Goal: Transaction & Acquisition: Obtain resource

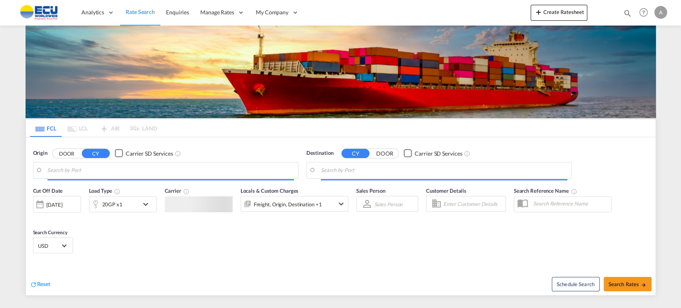
type input "[GEOGRAPHIC_DATA], BEANR"
type input "Aqaba, JOAQB"
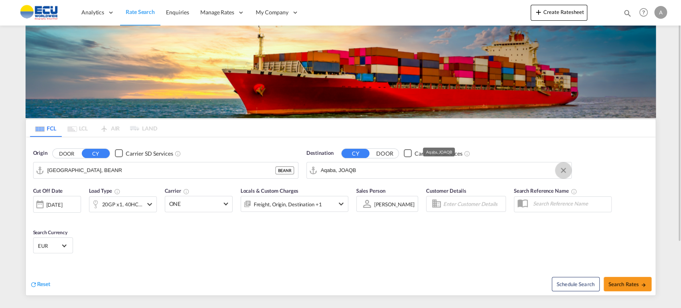
click at [565, 171] on button "Clear Input" at bounding box center [563, 170] width 12 height 12
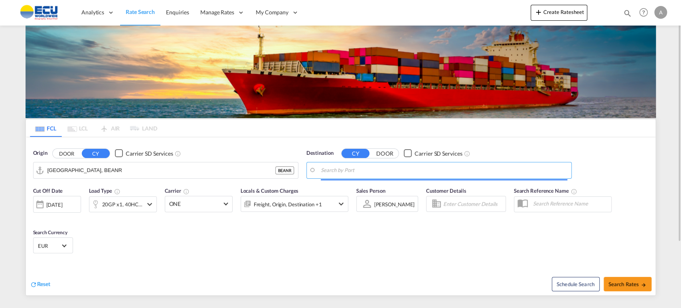
click at [507, 171] on input "Search by Port" at bounding box center [444, 170] width 246 height 12
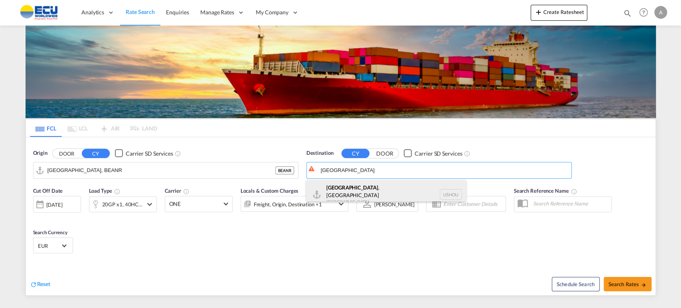
click at [342, 185] on div "[GEOGRAPHIC_DATA] , [GEOGRAPHIC_DATA] [GEOGRAPHIC_DATA] USHOU" at bounding box center [386, 194] width 160 height 29
type input "[GEOGRAPHIC_DATA], [GEOGRAPHIC_DATA], USHOU"
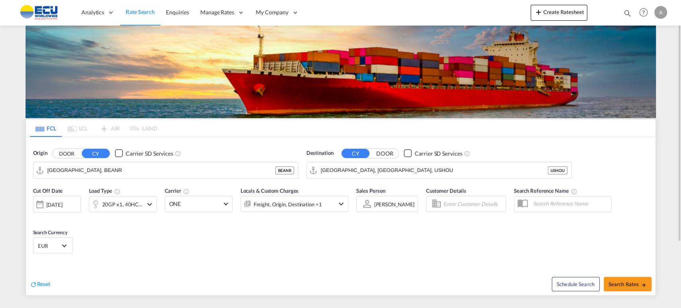
click at [147, 206] on md-icon "icon-chevron-down" at bounding box center [150, 204] width 10 height 10
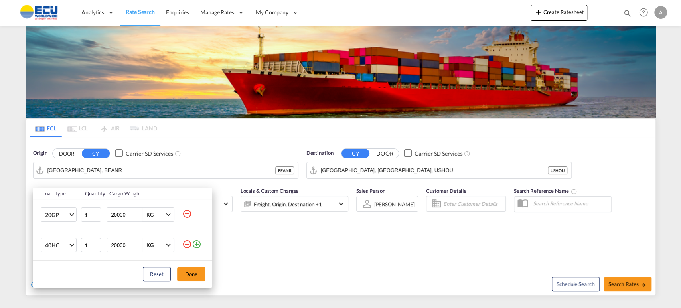
click at [185, 213] on md-icon "icon-minus-circle-outline" at bounding box center [187, 214] width 10 height 10
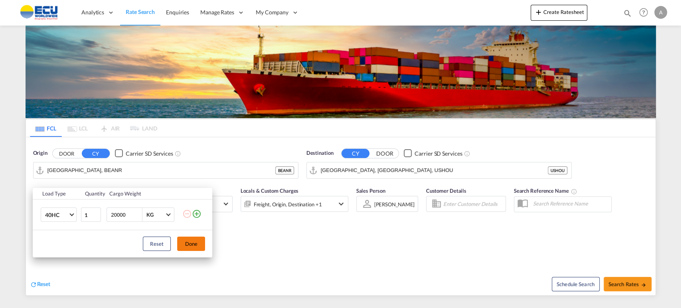
click at [200, 242] on button "Done" at bounding box center [191, 243] width 28 height 14
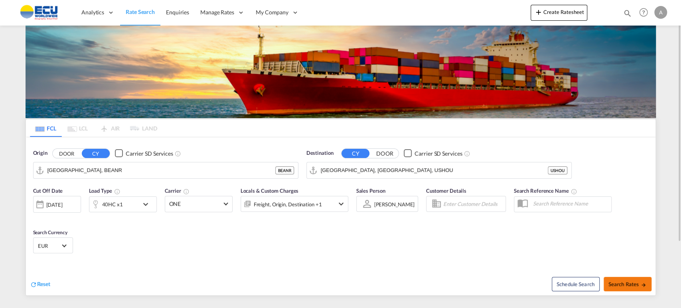
click at [632, 282] on span "Search Rates" at bounding box center [627, 284] width 38 height 6
type input "BEANR to USHOU / [DATE]"
